Goal: Task Accomplishment & Management: Complete application form

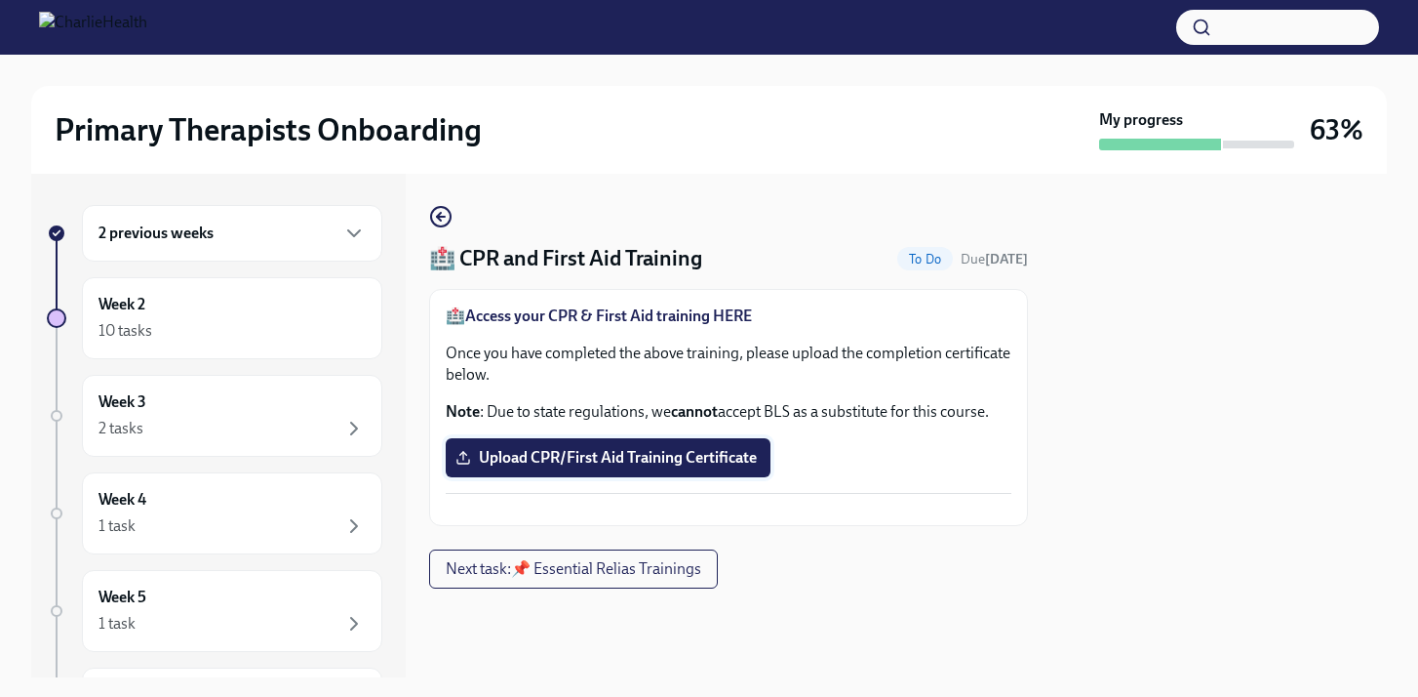
click at [706, 467] on span "Upload CPR/First Aid Training Certificate" at bounding box center [608, 458] width 298 height 20
click at [0, 0] on input "Upload CPR/First Aid Training Certificate" at bounding box center [0, 0] width 0 height 0
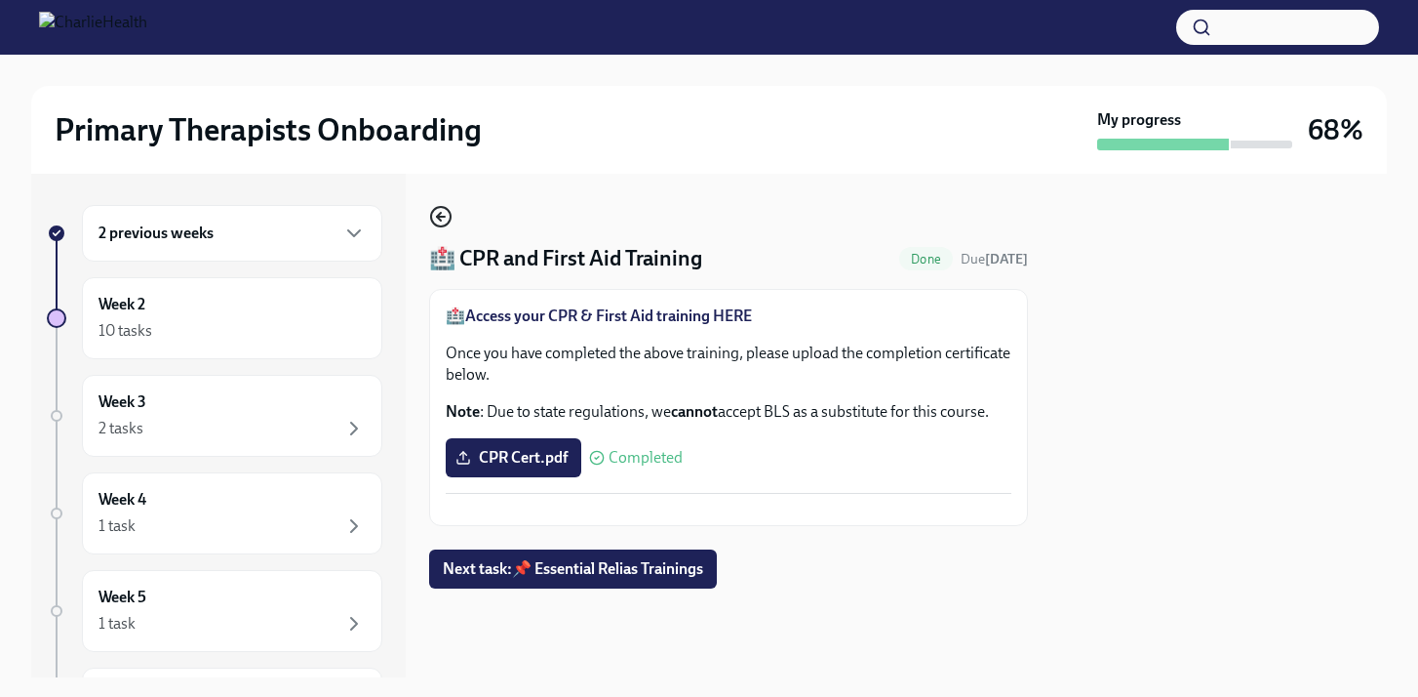
click at [449, 209] on icon "button" at bounding box center [440, 216] width 23 height 23
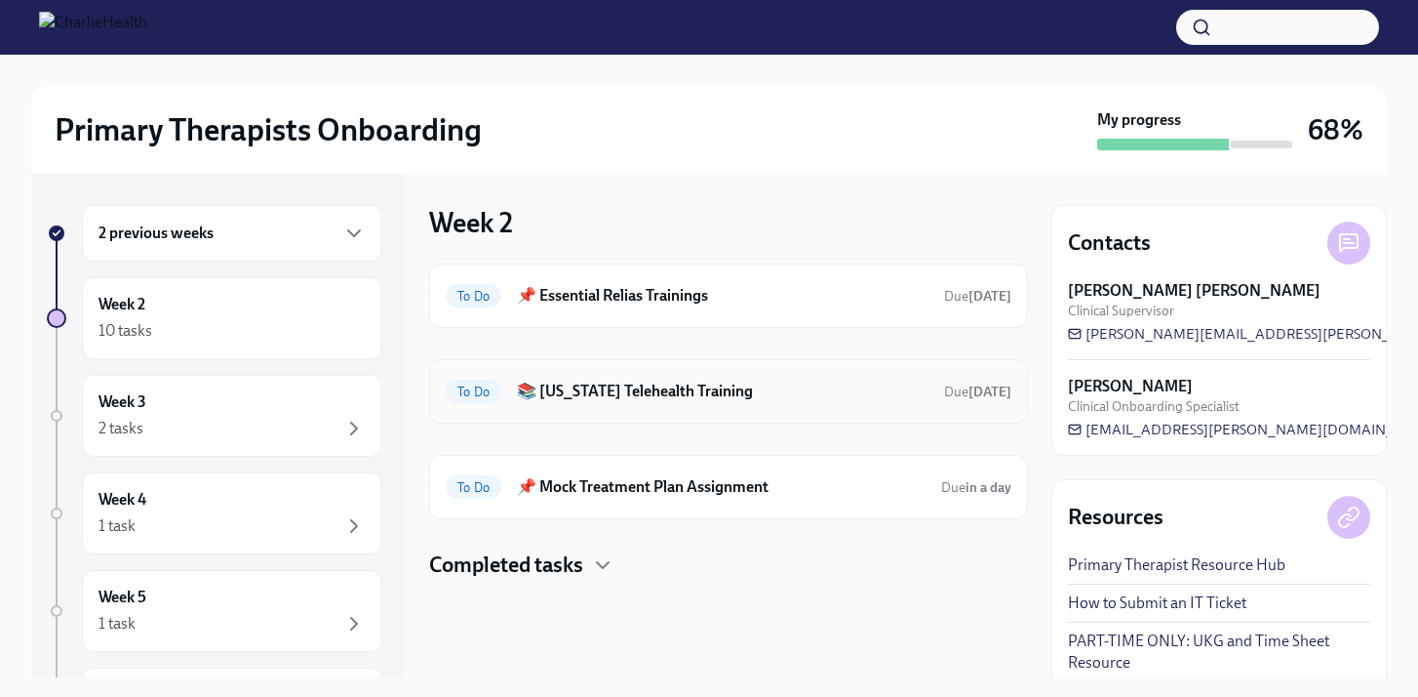
click at [729, 383] on h6 "📚 [US_STATE] Telehealth Training" at bounding box center [723, 390] width 412 height 21
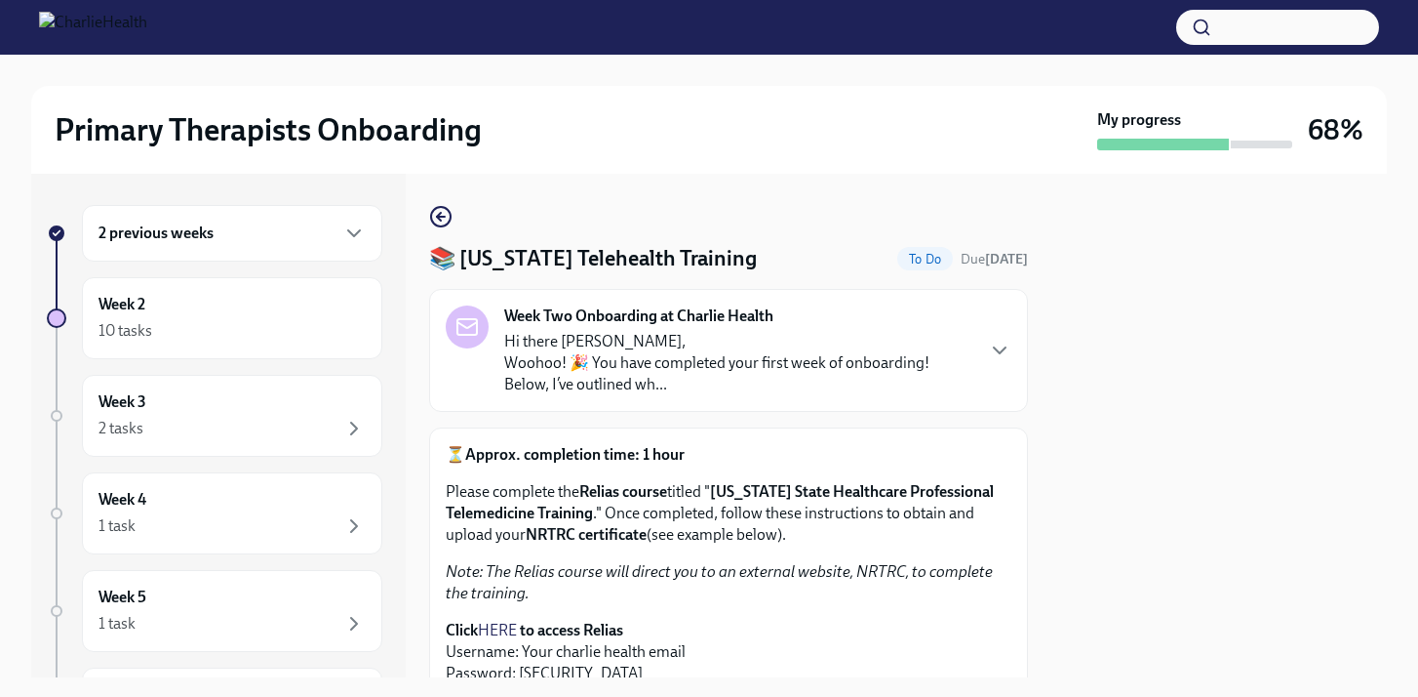
click at [817, 356] on p "Hi there [PERSON_NAME], Woohoo! 🎉 You have completed your first week of onboard…" at bounding box center [738, 363] width 468 height 64
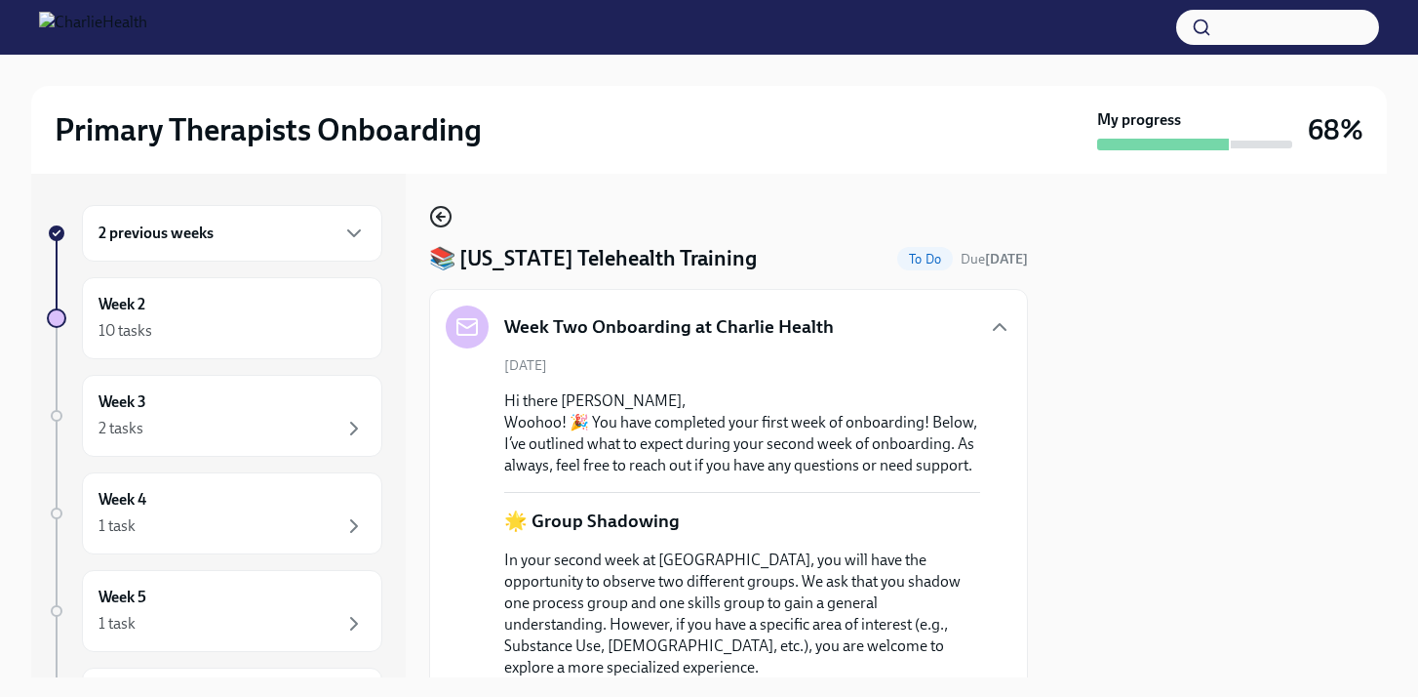
click at [442, 222] on icon "button" at bounding box center [440, 216] width 23 height 23
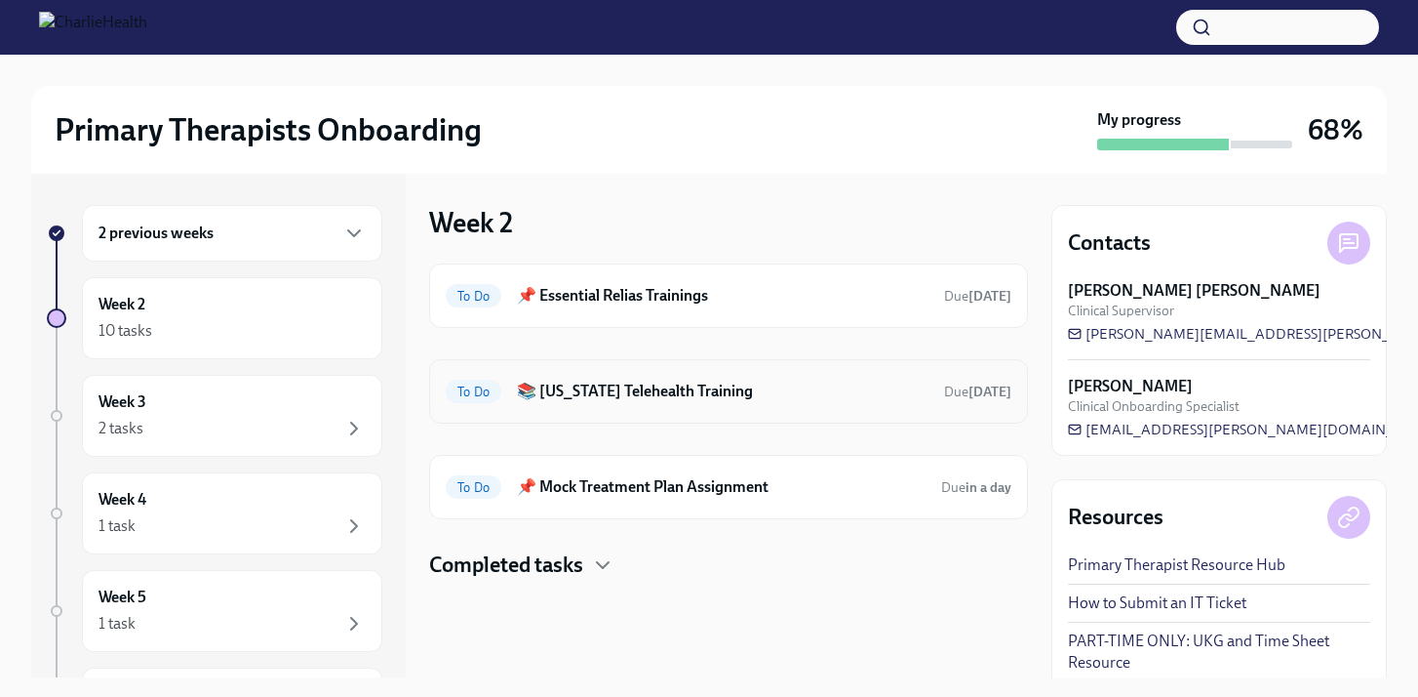
click at [782, 397] on h6 "📚 [US_STATE] Telehealth Training" at bounding box center [723, 390] width 412 height 21
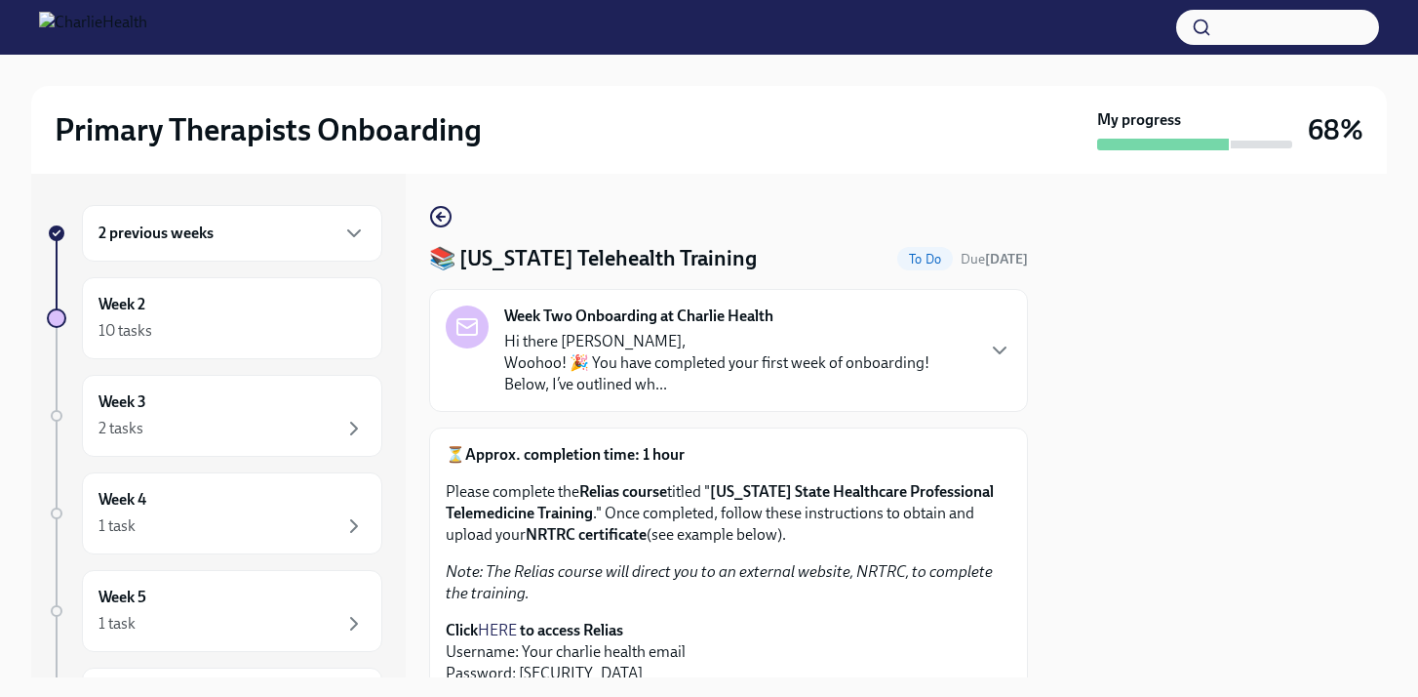
click at [874, 356] on p "Hi there [PERSON_NAME], Woohoo! 🎉 You have completed your first week of onboard…" at bounding box center [738, 363] width 468 height 64
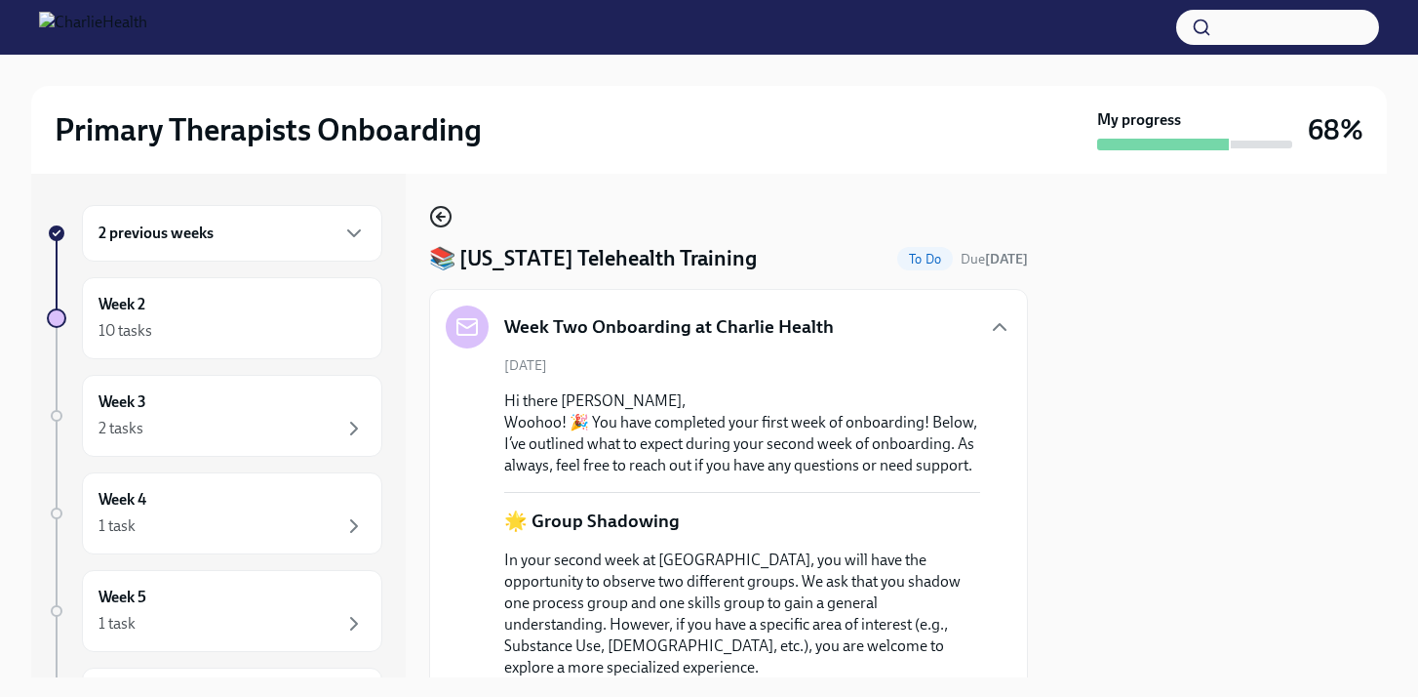
click at [444, 214] on icon "button" at bounding box center [440, 216] width 23 height 23
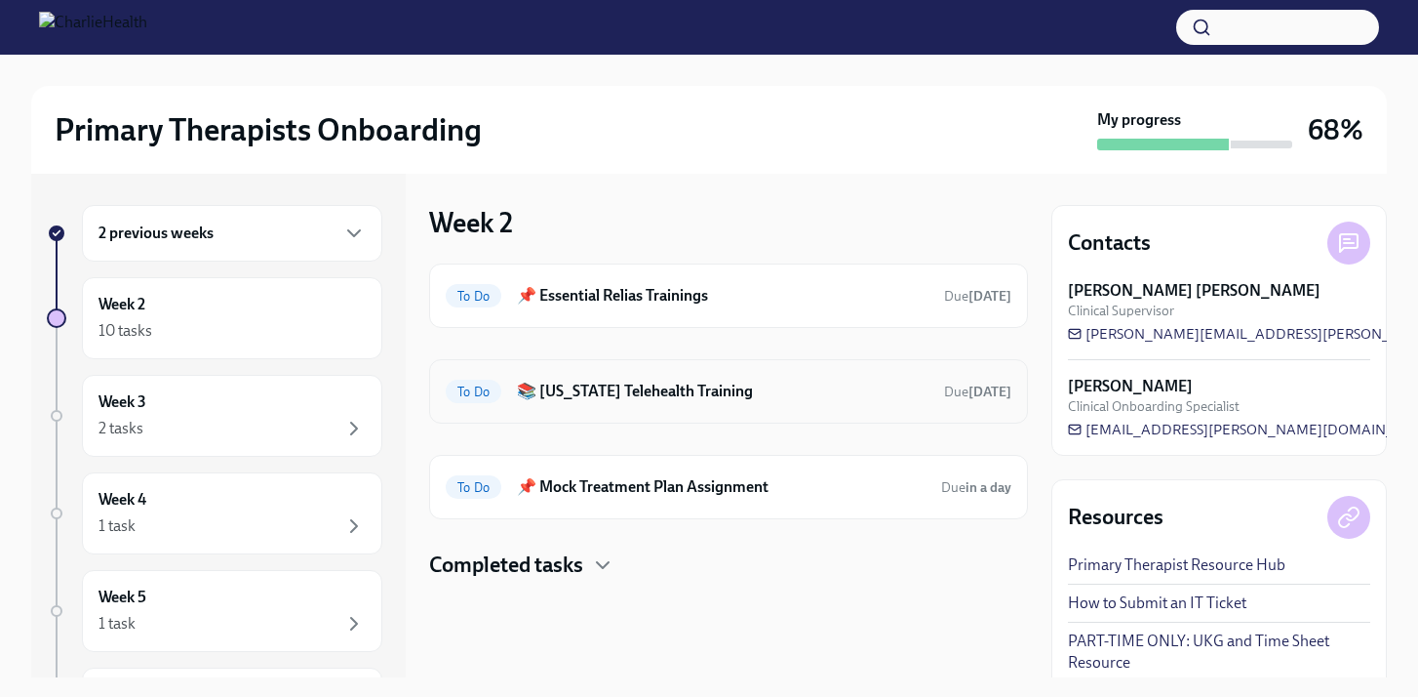
click at [714, 414] on div "To Do 📚 [US_STATE] Telehealth Training Due [DATE]" at bounding box center [728, 391] width 599 height 64
click at [710, 403] on div "To Do 📚 [US_STATE] Telehealth Training Due [DATE]" at bounding box center [729, 391] width 566 height 31
